Goal: Task Accomplishment & Management: Use online tool/utility

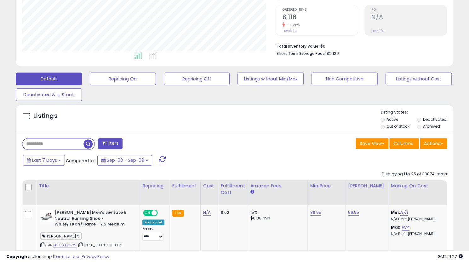
scroll to position [129, 253]
click at [421, 54] on li "Short Term Storage Fees: $2,129" at bounding box center [359, 53] width 166 height 8
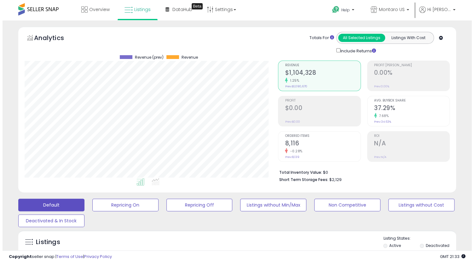
scroll to position [126, 0]
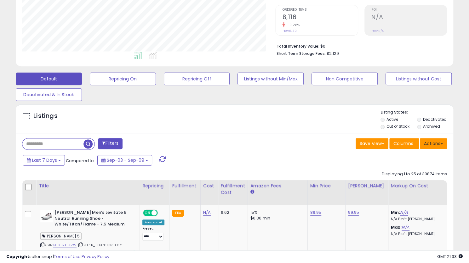
click at [438, 145] on button "Actions" at bounding box center [433, 143] width 27 height 11
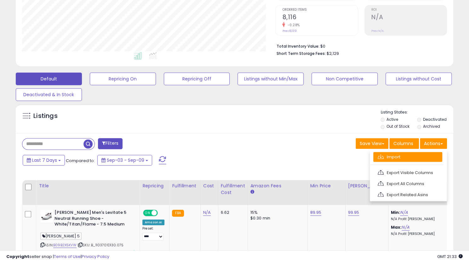
click at [388, 156] on link "Import" at bounding box center [407, 157] width 69 height 10
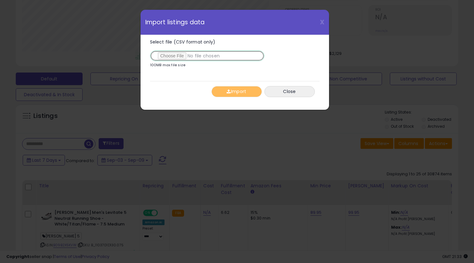
click at [166, 55] on input "Select file (CSV format only)" at bounding box center [207, 55] width 114 height 11
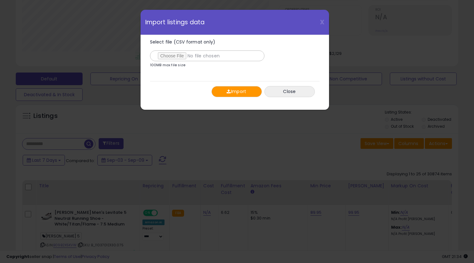
click at [244, 89] on button "Import" at bounding box center [236, 91] width 50 height 11
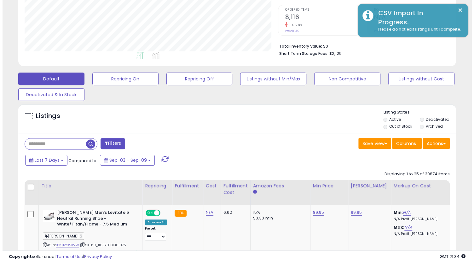
scroll to position [314925, 314801]
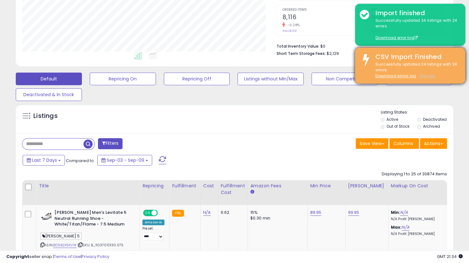
click at [428, 78] on u "Dismiss" at bounding box center [428, 75] width 16 height 5
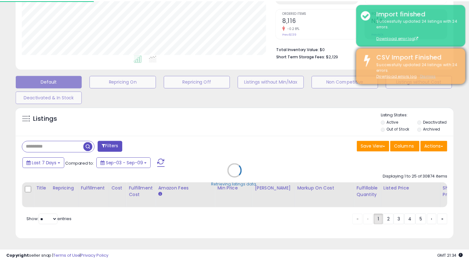
scroll to position [129, 256]
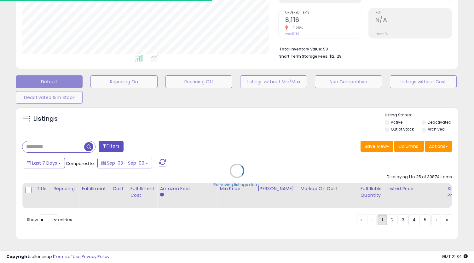
click at [442, 142] on div "Retrieving listings data.." at bounding box center [237, 175] width 452 height 143
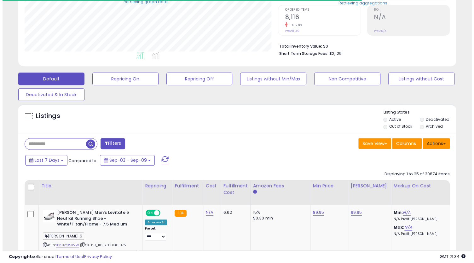
scroll to position [314925, 314801]
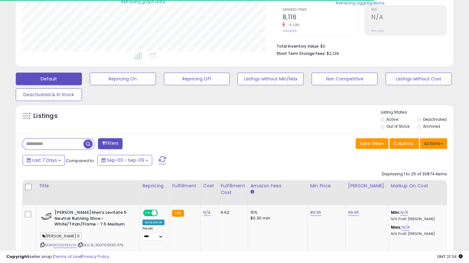
click at [431, 142] on button "Actions" at bounding box center [433, 143] width 27 height 11
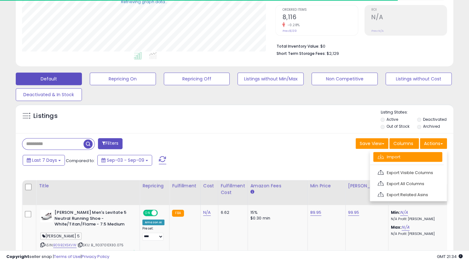
click at [411, 157] on link "Import" at bounding box center [407, 157] width 69 height 10
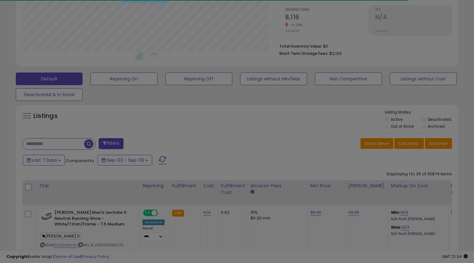
scroll to position [129, 256]
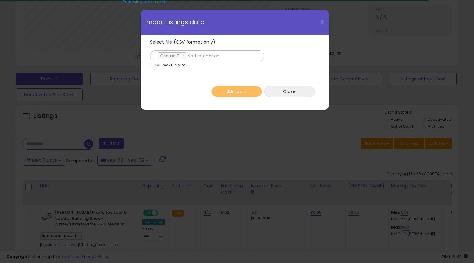
click at [172, 56] on input "Select file (CSV format only)" at bounding box center [207, 55] width 114 height 11
click at [237, 90] on button "Import" at bounding box center [236, 91] width 50 height 11
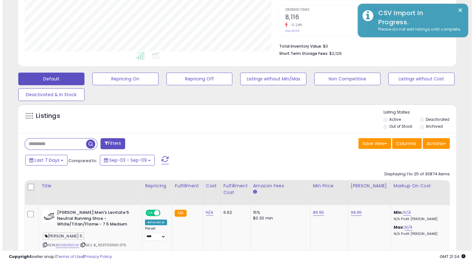
scroll to position [314925, 314801]
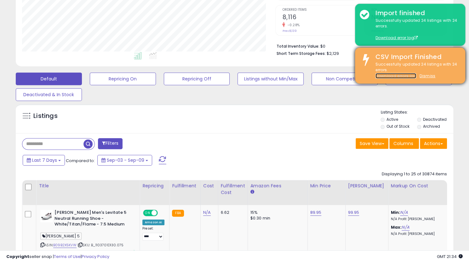
click at [399, 77] on link "Download errors log" at bounding box center [396, 75] width 41 height 5
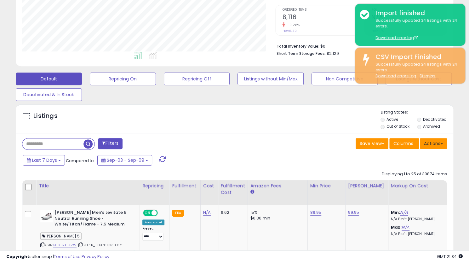
click at [435, 143] on button "Actions" at bounding box center [433, 143] width 27 height 11
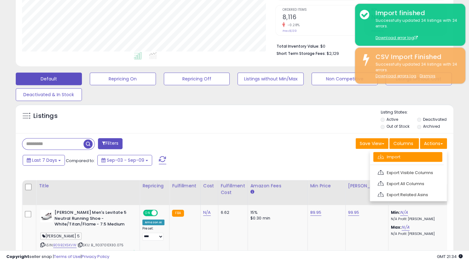
click at [413, 157] on link "Import" at bounding box center [407, 157] width 69 height 10
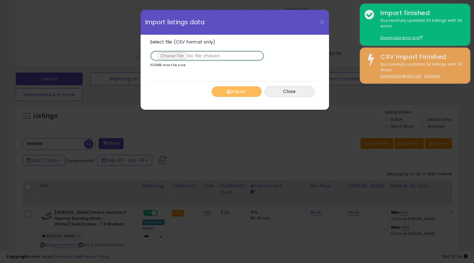
click at [175, 55] on input "Select file (CSV format only)" at bounding box center [207, 55] width 114 height 11
type input "**********"
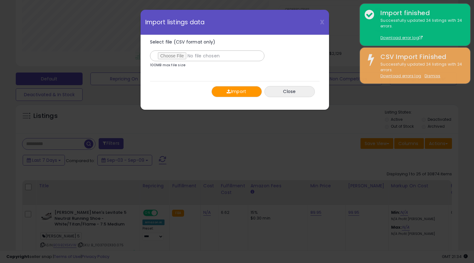
click at [233, 92] on button "Import" at bounding box center [236, 91] width 50 height 11
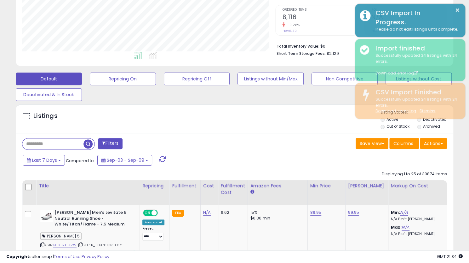
scroll to position [314925, 314801]
